Goal: Information Seeking & Learning: Learn about a topic

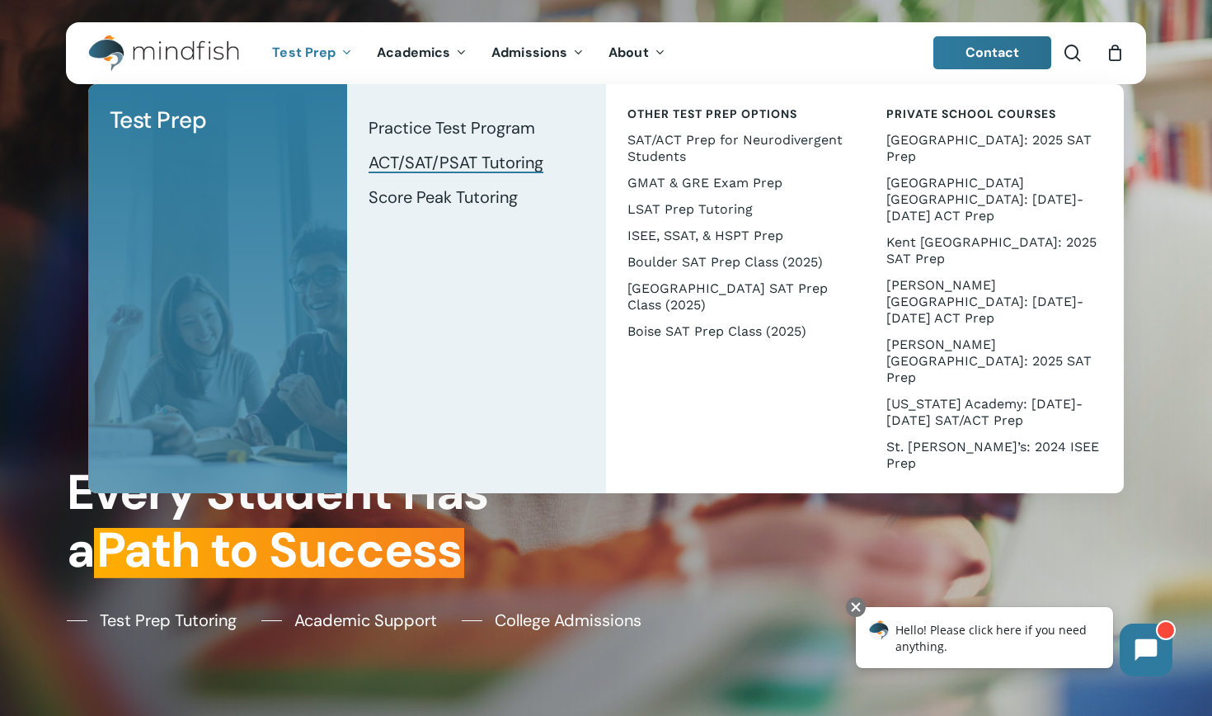
click at [410, 157] on span "ACT/SAT/PSAT Tutoring" at bounding box center [455, 162] width 175 height 21
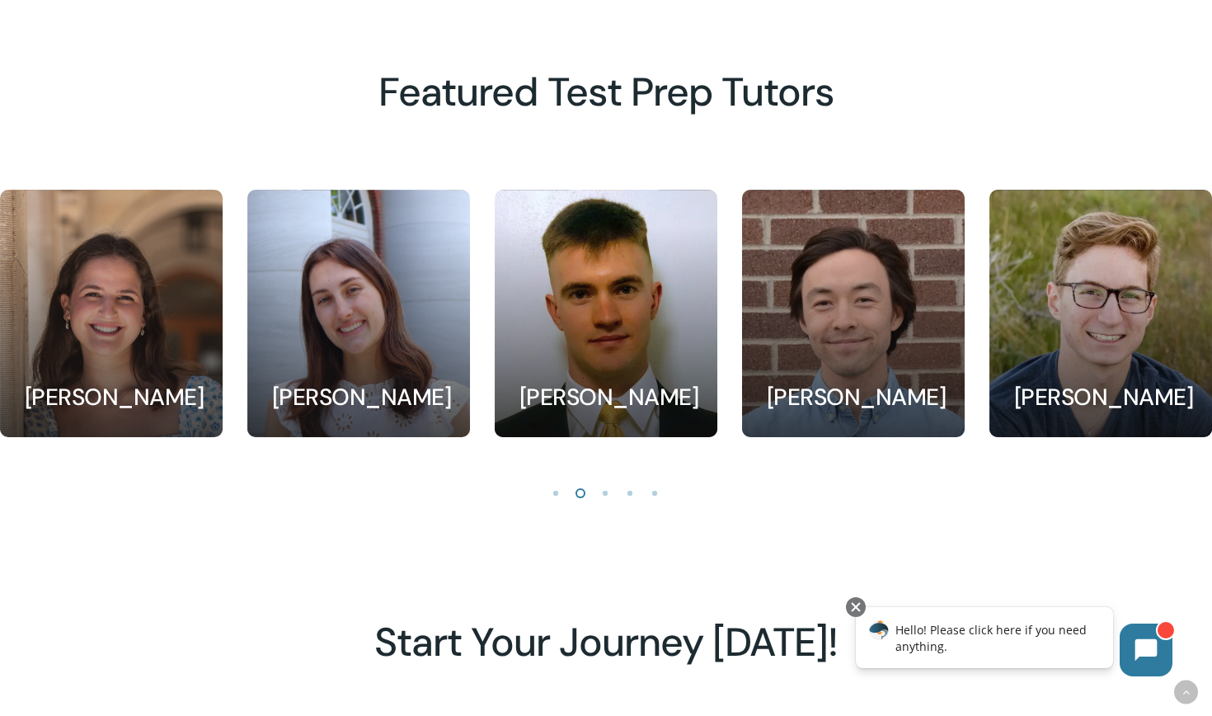
scroll to position [1535, 0]
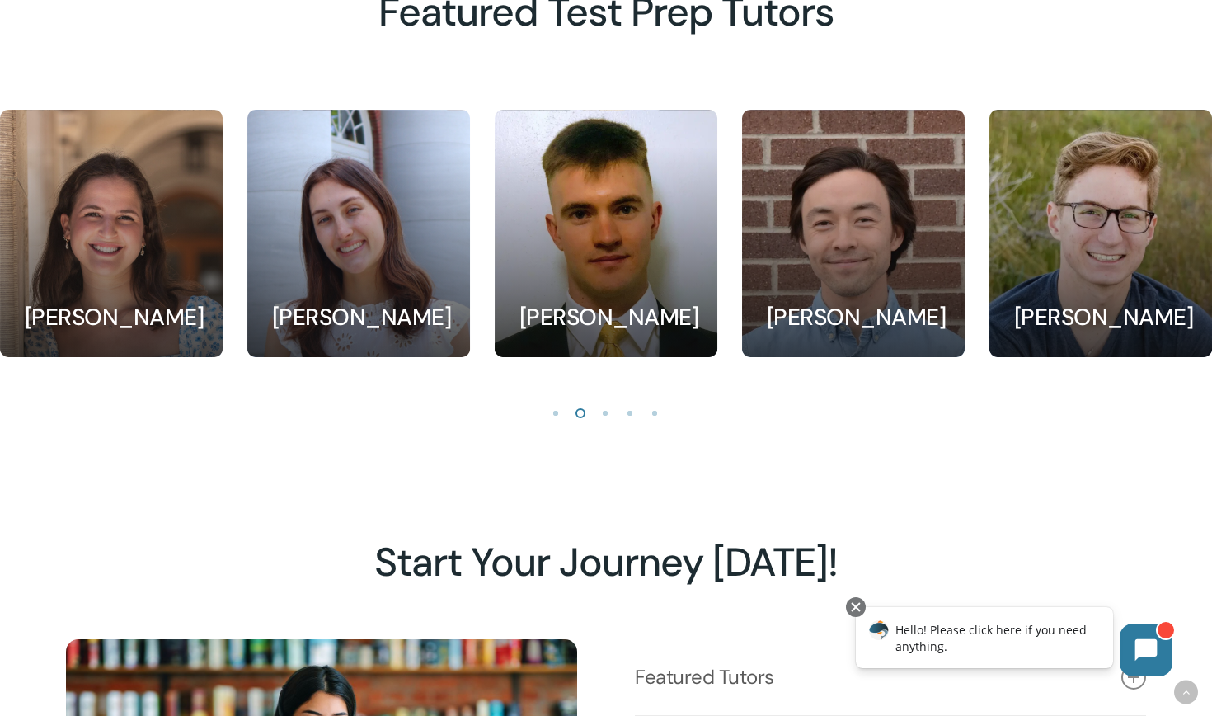
click at [609, 411] on li "Page dot 3" at bounding box center [606, 412] width 25 height 25
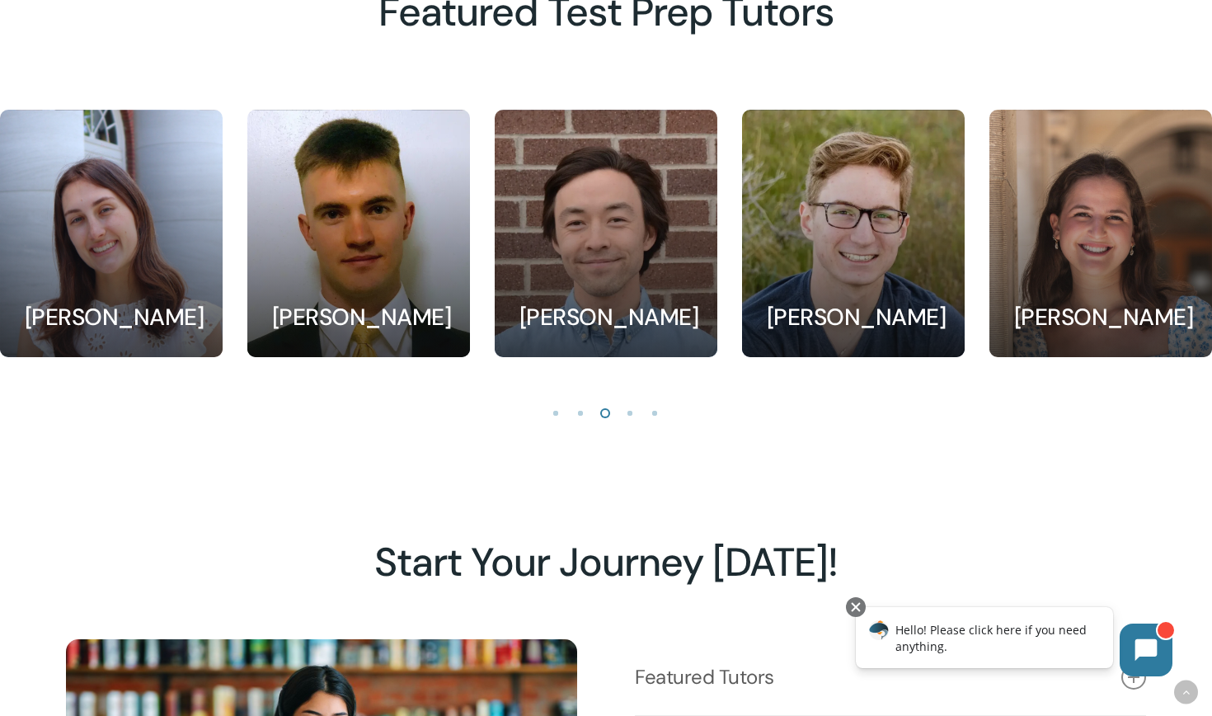
click at [630, 410] on li "Page dot 4" at bounding box center [630, 412] width 25 height 25
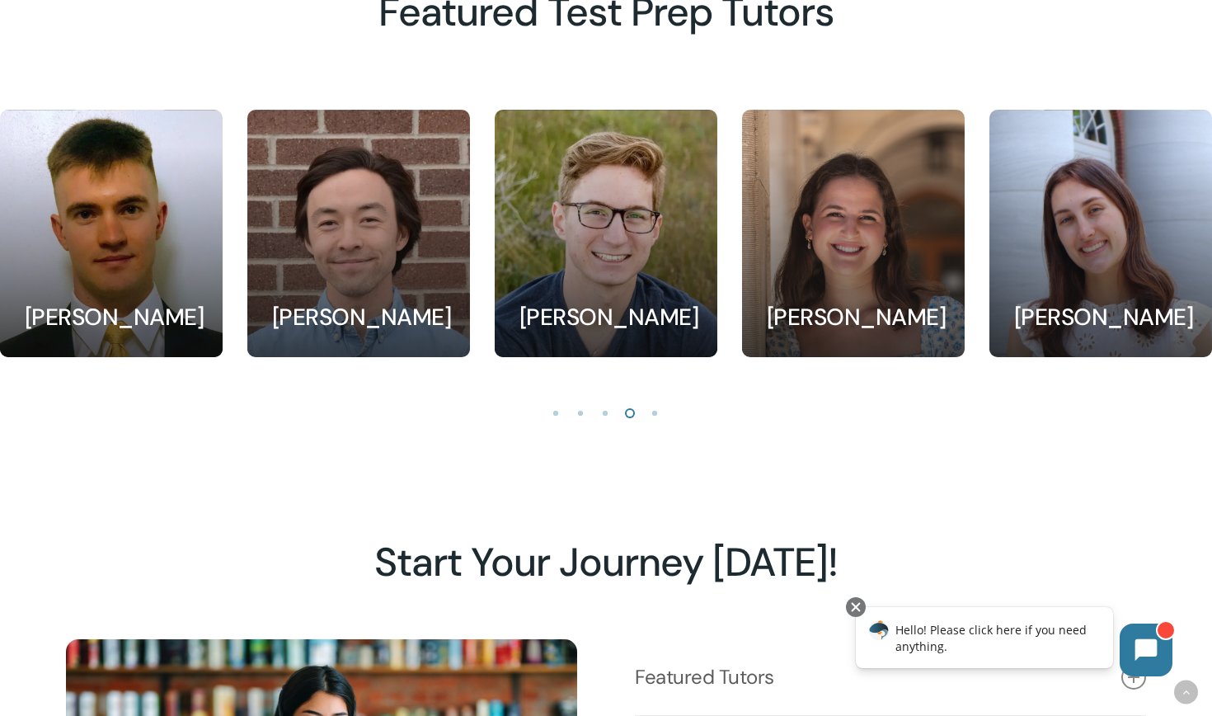
click at [656, 411] on li "Page dot 5" at bounding box center [655, 412] width 25 height 25
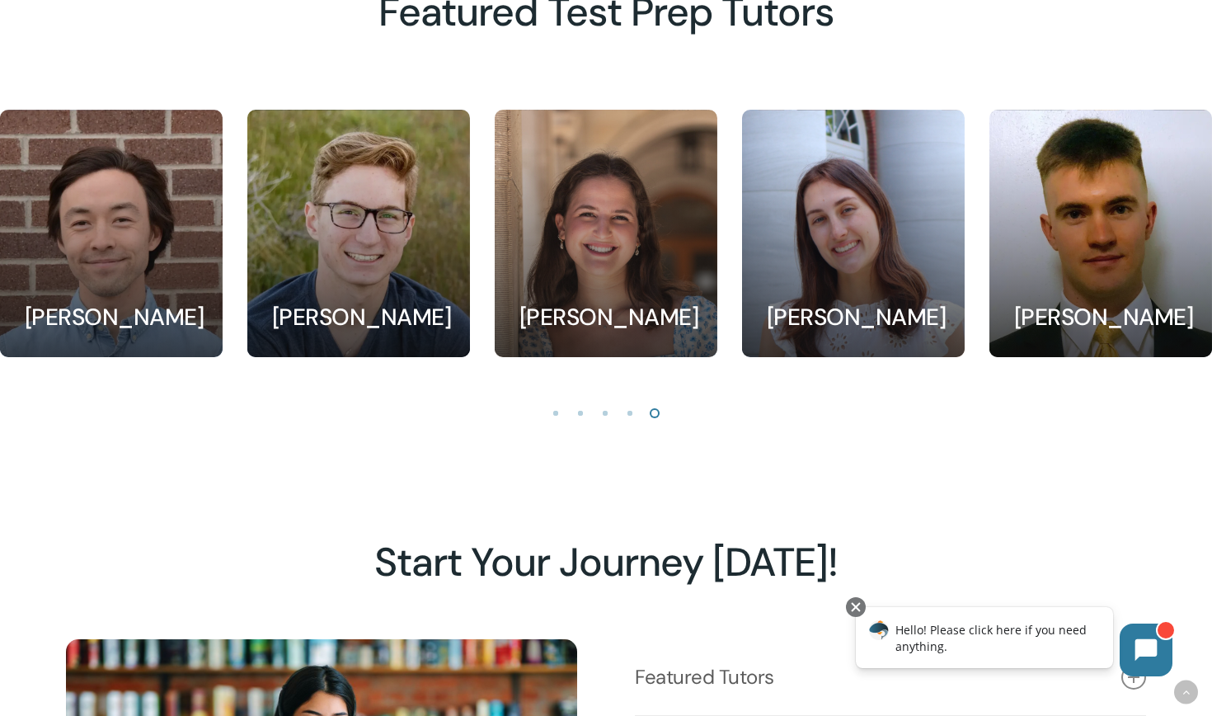
click at [550, 410] on li "Page dot 1" at bounding box center [556, 412] width 25 height 25
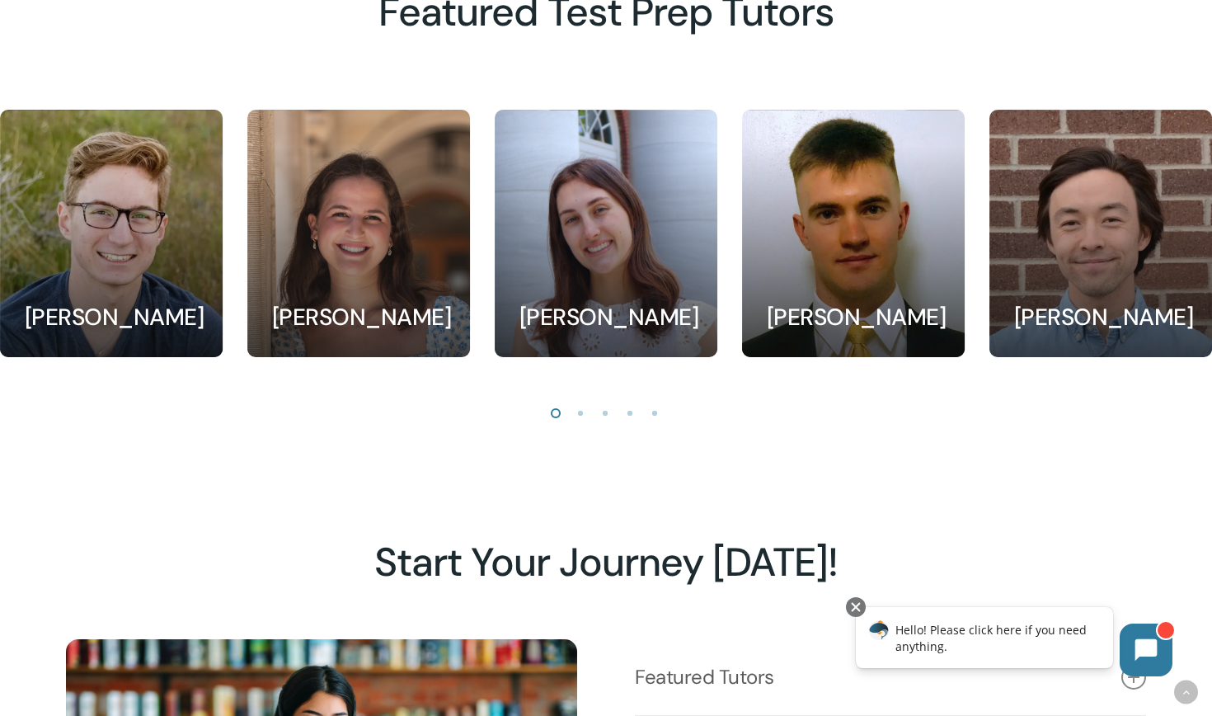
click at [581, 410] on li "Page dot 2" at bounding box center [581, 412] width 25 height 25
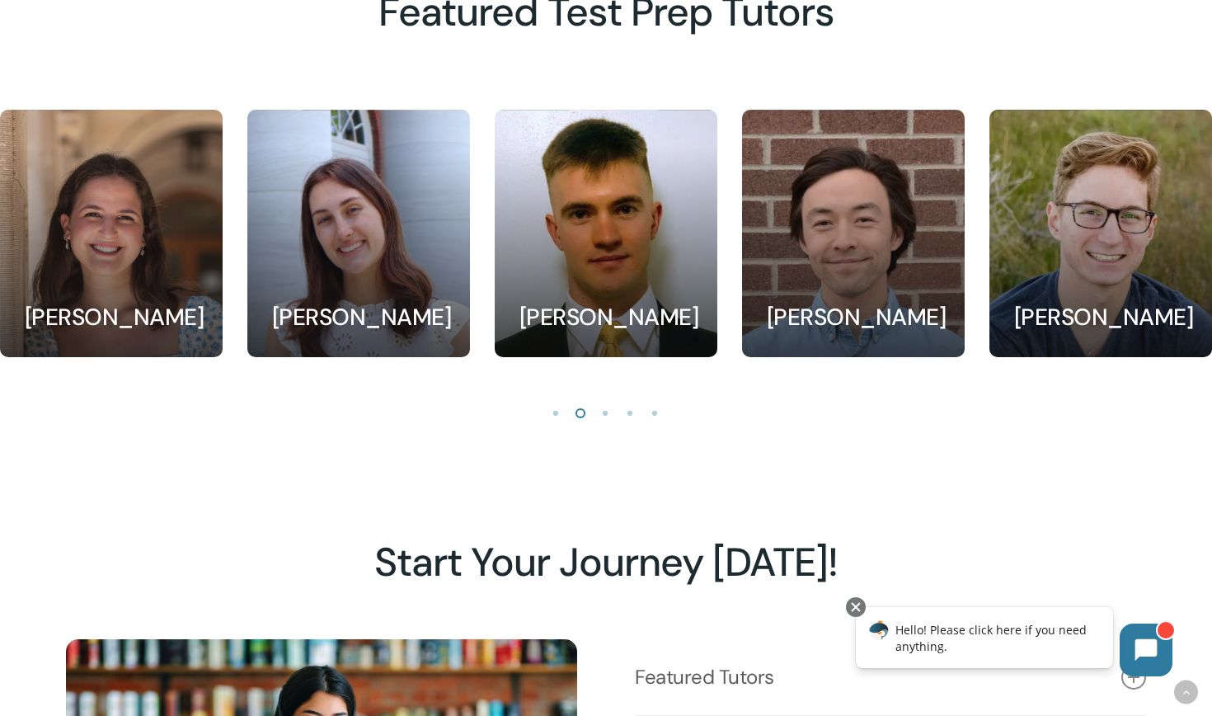
click at [609, 410] on li "Page dot 3" at bounding box center [606, 412] width 25 height 25
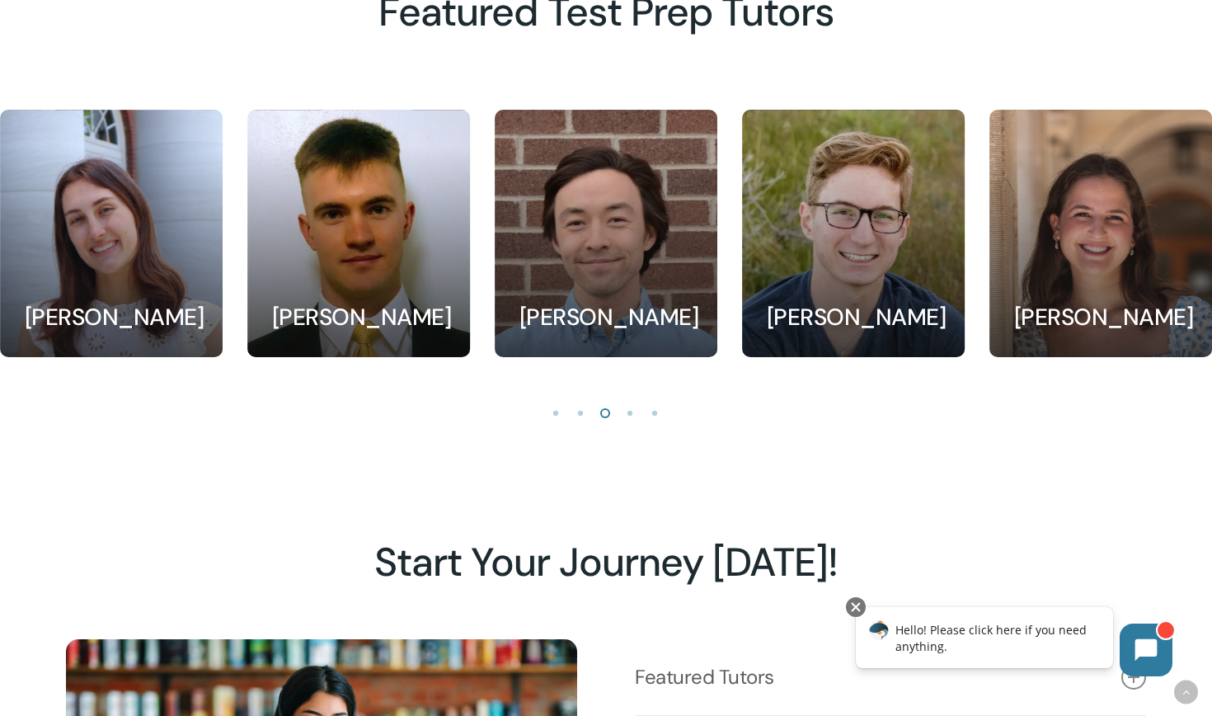
click at [632, 410] on li "Page dot 4" at bounding box center [630, 412] width 25 height 25
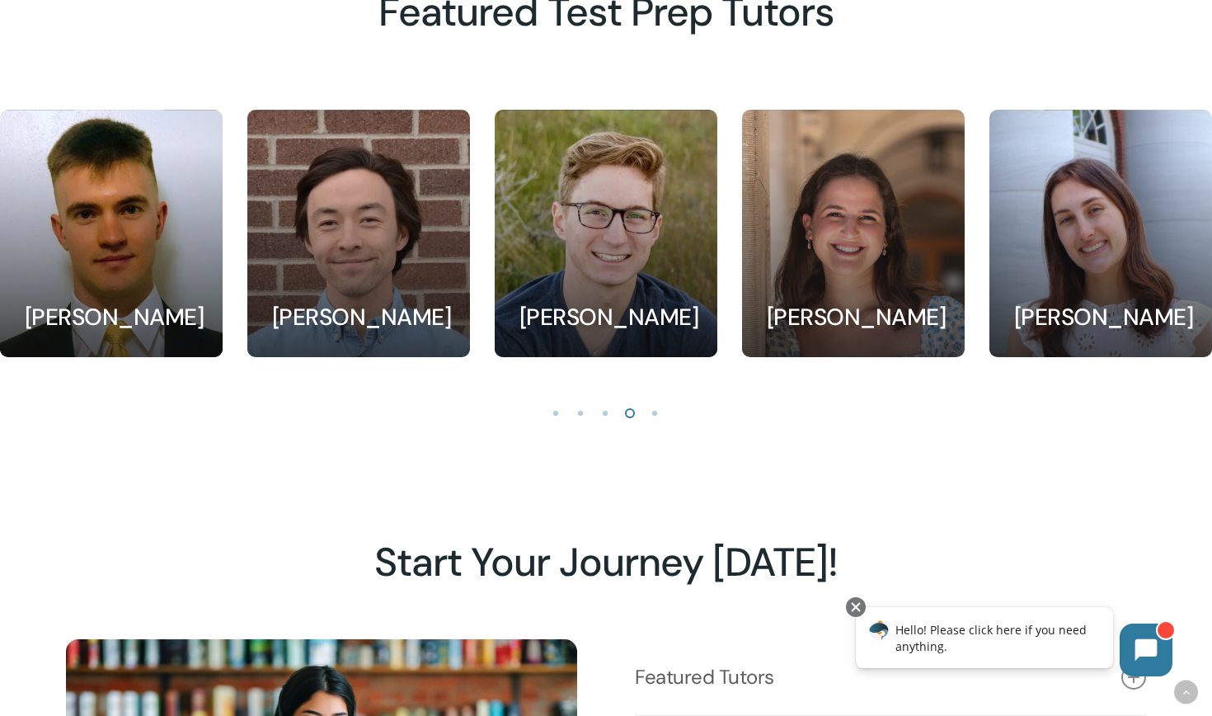
click at [660, 409] on li "Page dot 5" at bounding box center [655, 412] width 25 height 25
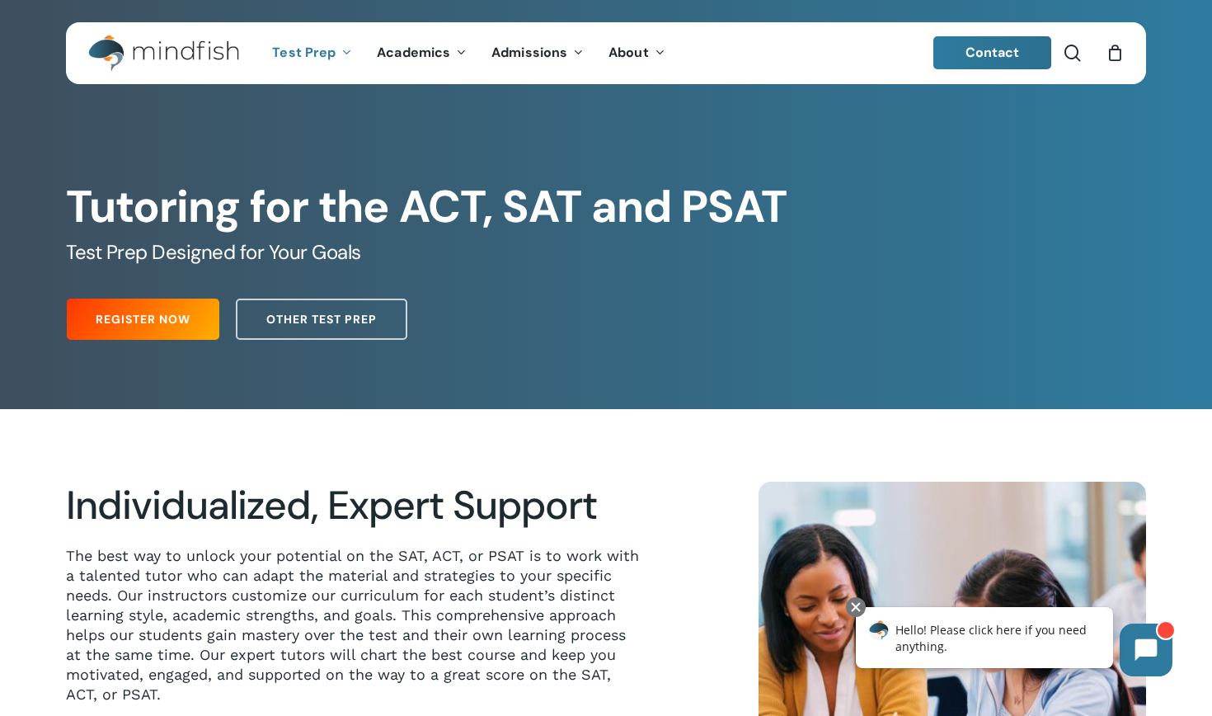
scroll to position [0, 0]
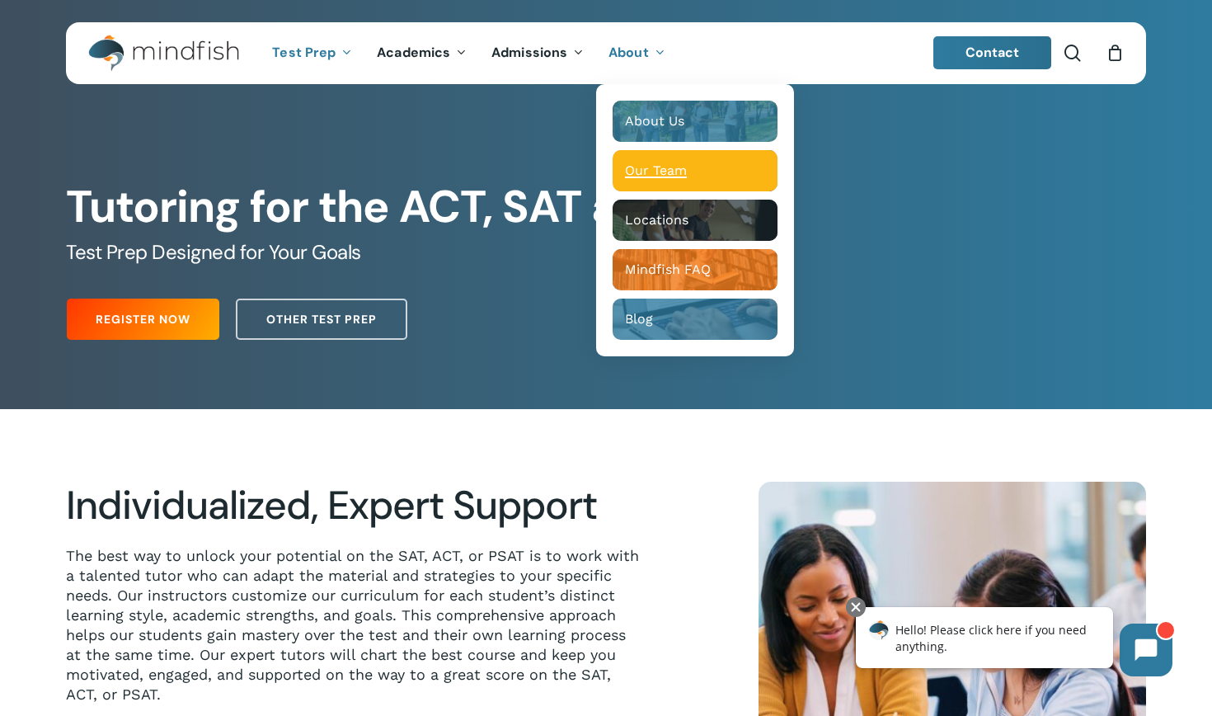
click at [680, 163] on span "Our Team" at bounding box center [656, 170] width 62 height 16
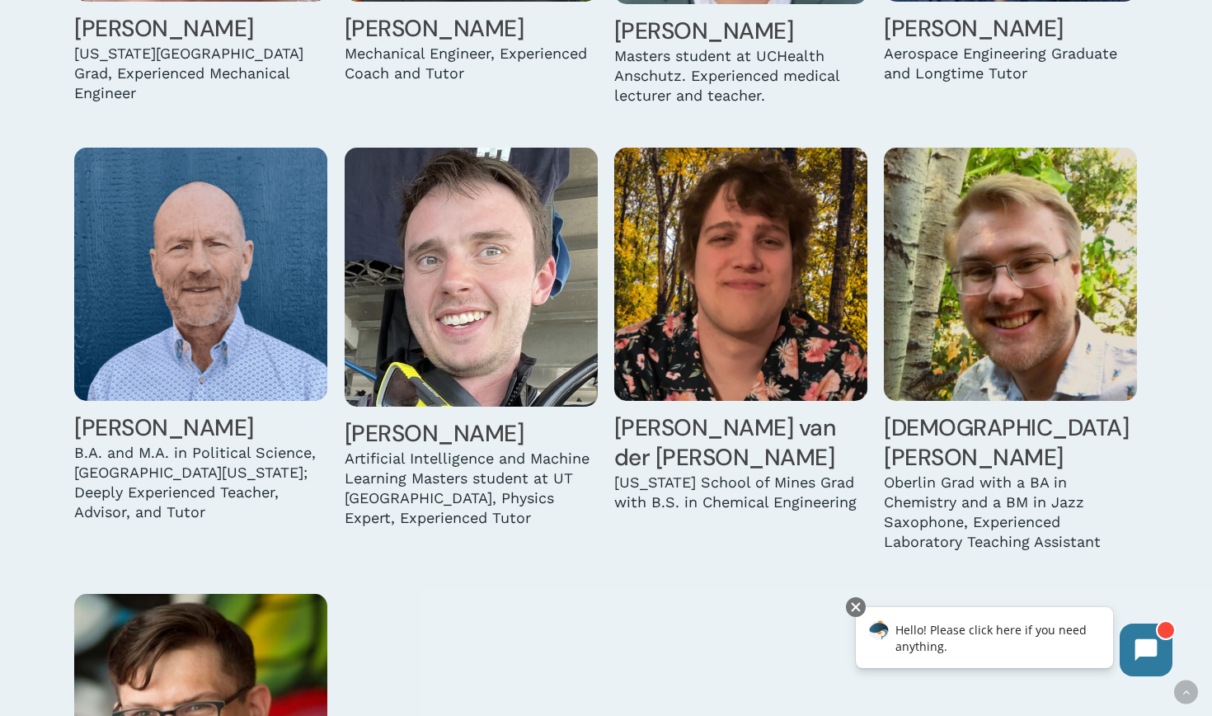
scroll to position [4565, 0]
